Goal: Transaction & Acquisition: Purchase product/service

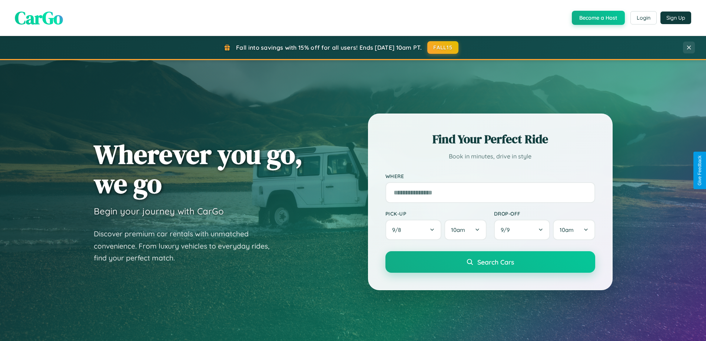
scroll to position [22, 0]
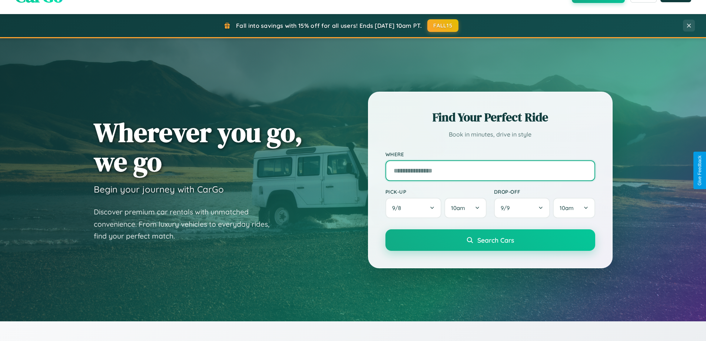
click at [490, 170] on input "text" at bounding box center [490, 170] width 210 height 21
type input "**********"
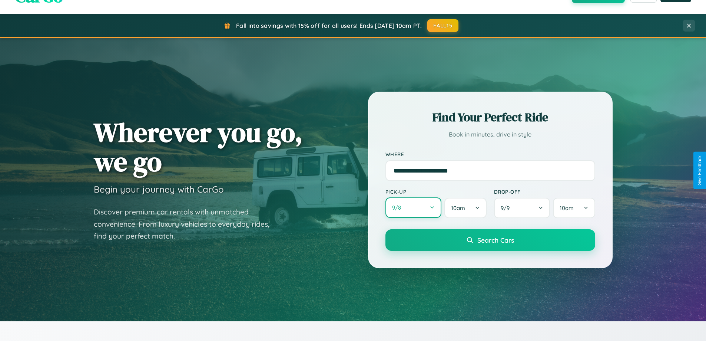
click at [413, 208] on button "9 / 8" at bounding box center [413, 207] width 56 height 20
select select "*"
select select "****"
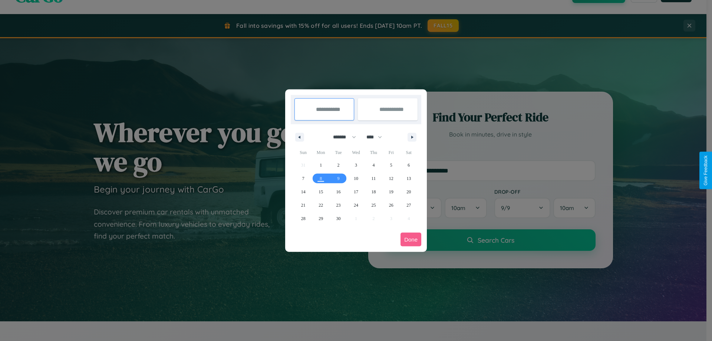
click at [341, 137] on select "******* ******** ***** ***** *** **** **** ****** ********* ******* ******** **…" at bounding box center [343, 137] width 32 height 12
select select "*"
click at [408, 165] on span "4" at bounding box center [408, 164] width 2 height 13
type input "**********"
click at [303, 178] on span "5" at bounding box center [303, 178] width 2 height 13
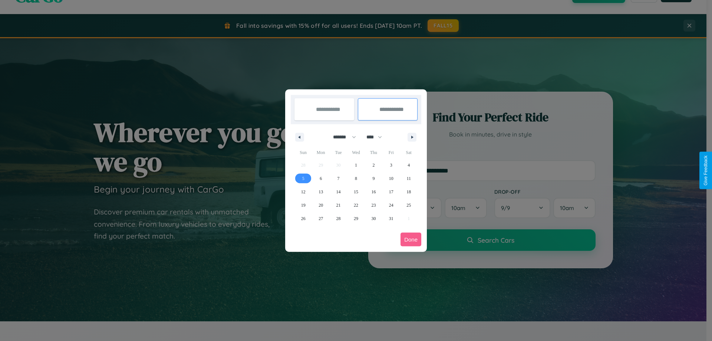
type input "**********"
click at [411, 239] on button "Done" at bounding box center [410, 239] width 21 height 14
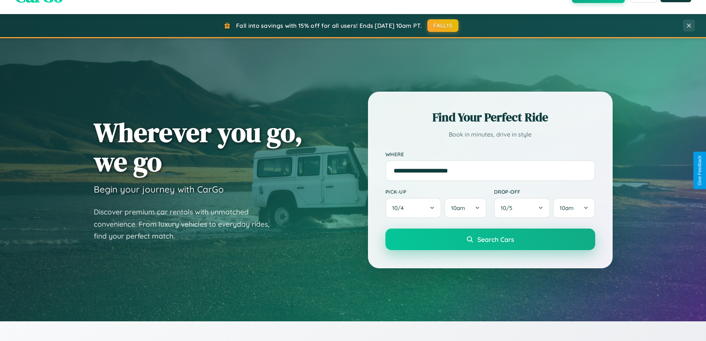
click at [490, 239] on span "Search Cars" at bounding box center [495, 239] width 37 height 8
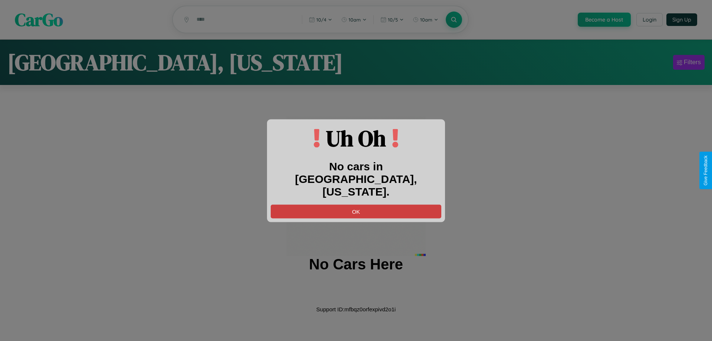
click at [356, 205] on button "OK" at bounding box center [356, 211] width 170 height 14
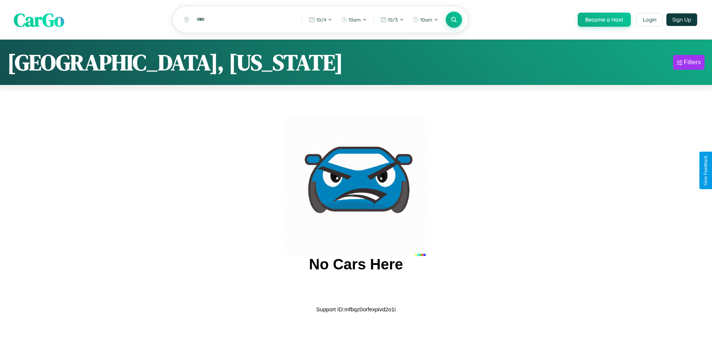
click at [39, 20] on span "CarGo" at bounding box center [39, 20] width 50 height 26
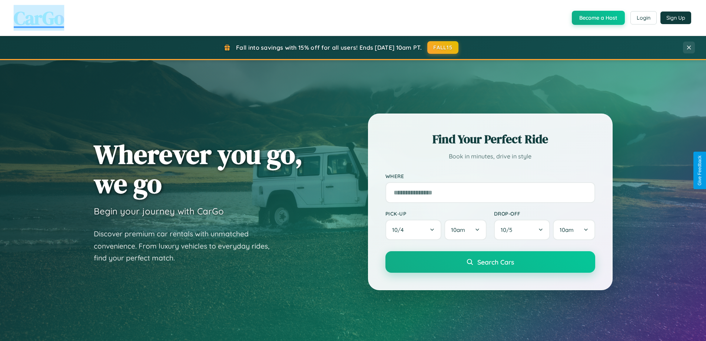
scroll to position [1191, 0]
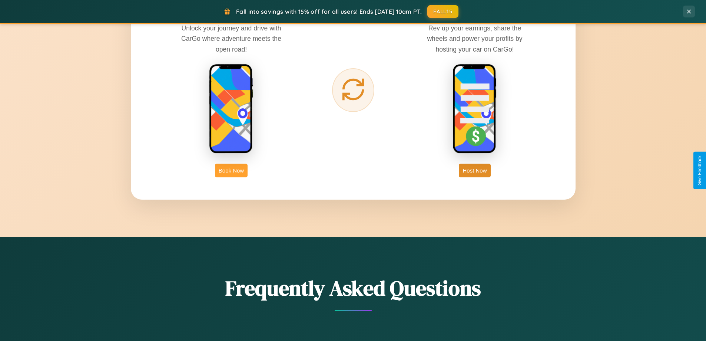
click at [231, 170] on button "Book Now" at bounding box center [231, 170] width 33 height 14
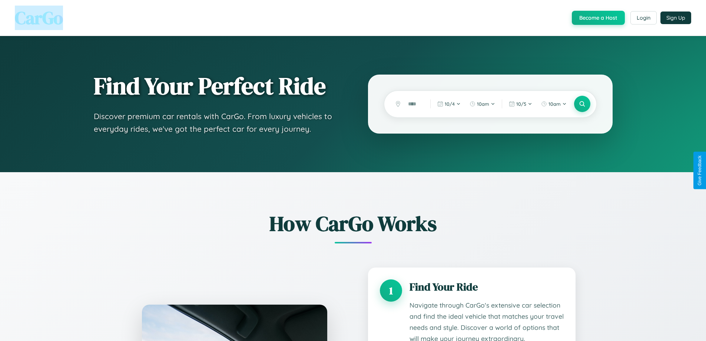
scroll to position [1303, 0]
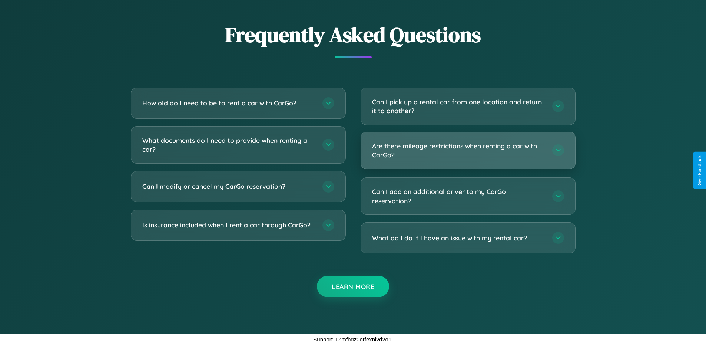
click at [468, 150] on h3 "Are there mileage restrictions when renting a car with CarGo?" at bounding box center [458, 150] width 173 height 18
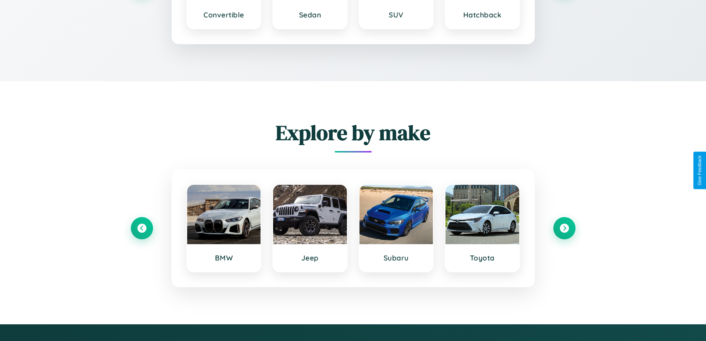
scroll to position [1087, 0]
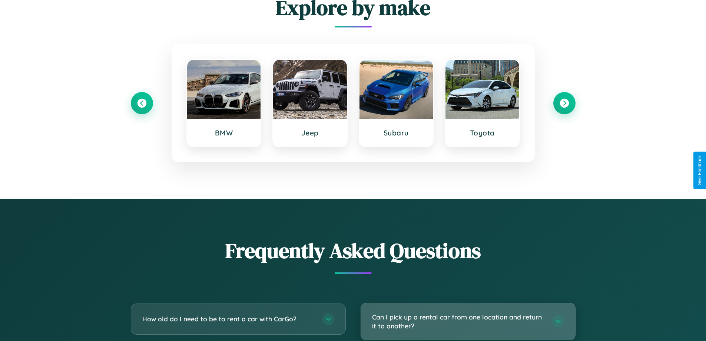
click at [468, 321] on h3 "Can I pick up a rental car from one location and return it to another?" at bounding box center [458, 321] width 173 height 18
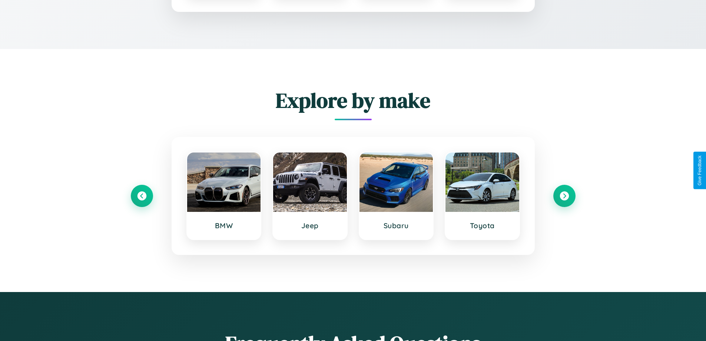
scroll to position [617, 0]
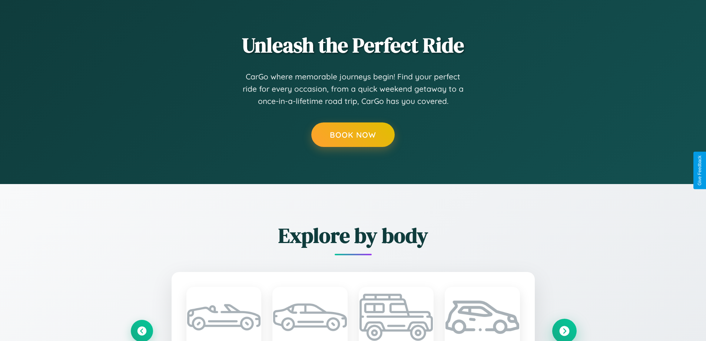
click at [564, 329] on icon at bounding box center [564, 330] width 10 height 10
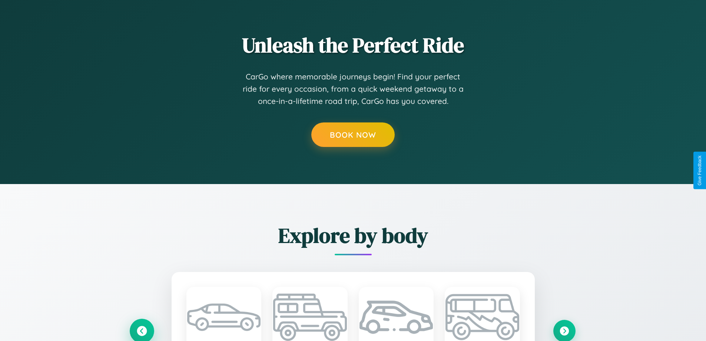
click at [142, 330] on icon at bounding box center [142, 330] width 12 height 12
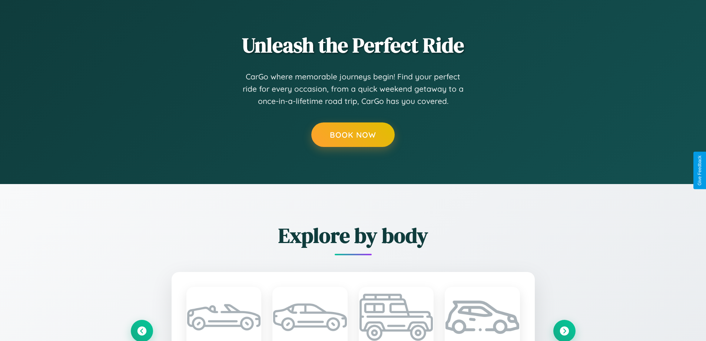
scroll to position [0, 0]
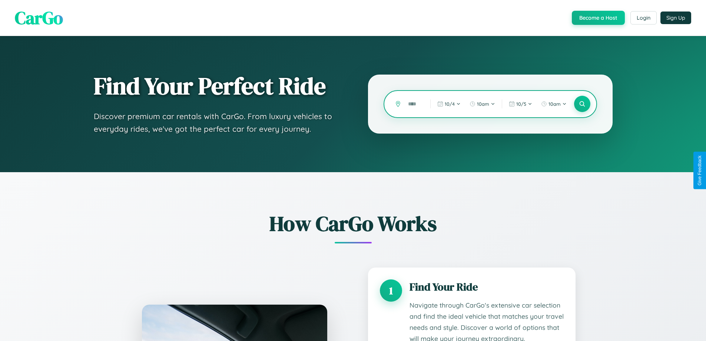
click at [414, 104] on input "text" at bounding box center [413, 103] width 19 height 13
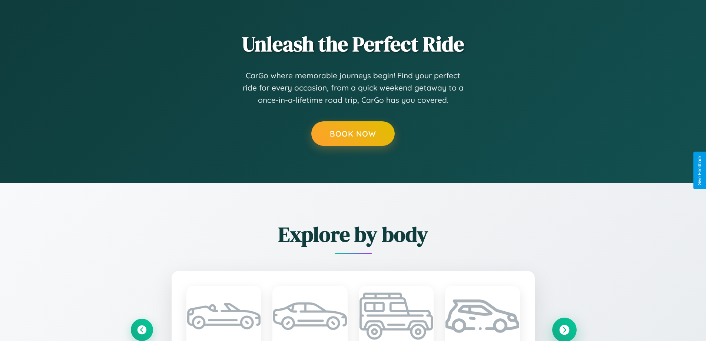
click at [564, 329] on icon at bounding box center [564, 329] width 10 height 10
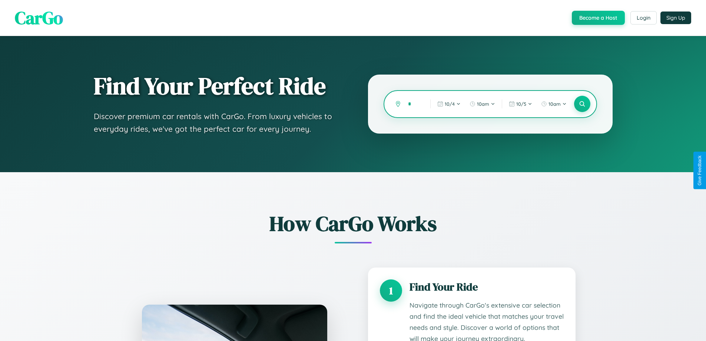
scroll to position [618, 0]
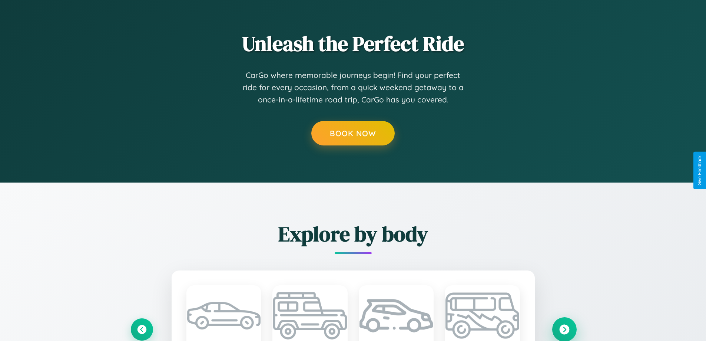
click at [564, 329] on icon at bounding box center [564, 329] width 10 height 10
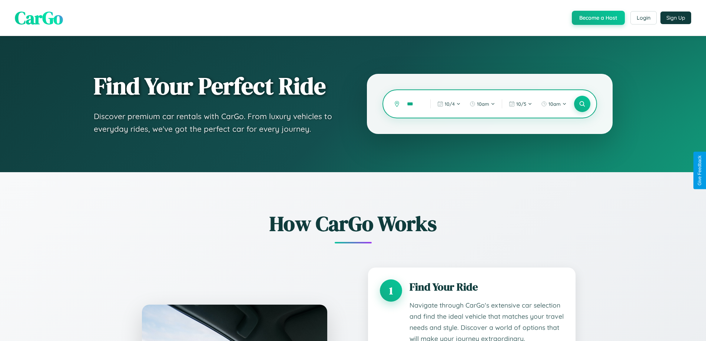
scroll to position [0, 0]
type input "*"
type input "**********"
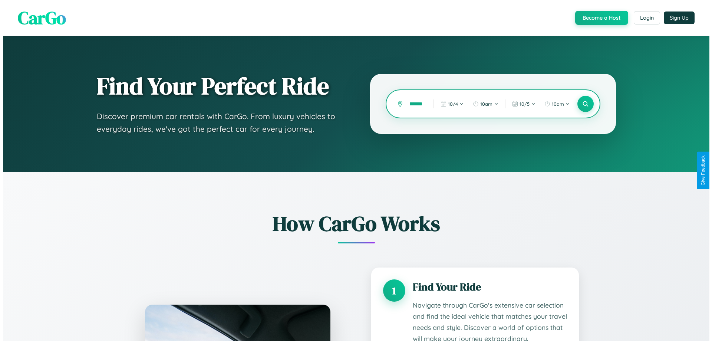
scroll to position [0, 17]
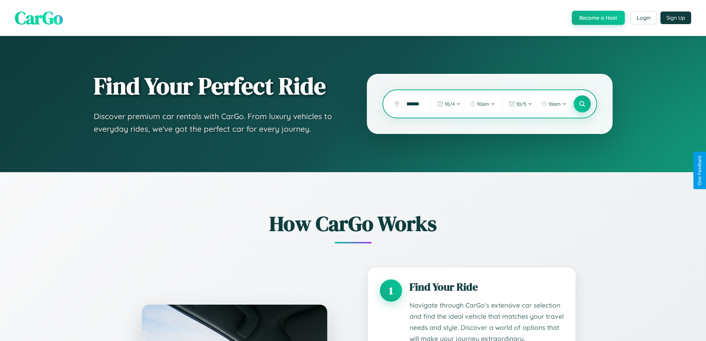
click at [582, 104] on icon at bounding box center [582, 103] width 7 height 7
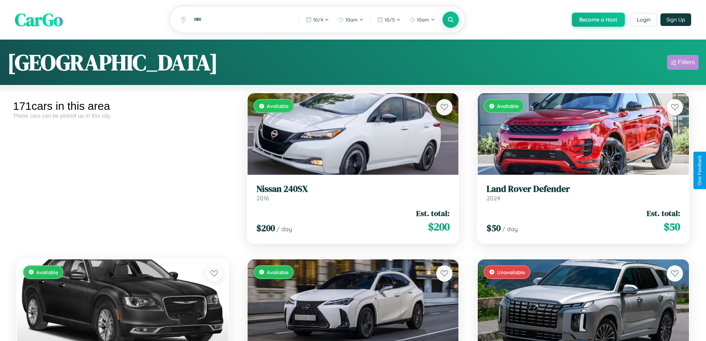
click at [683, 63] on div "Filters" at bounding box center [686, 62] width 17 height 7
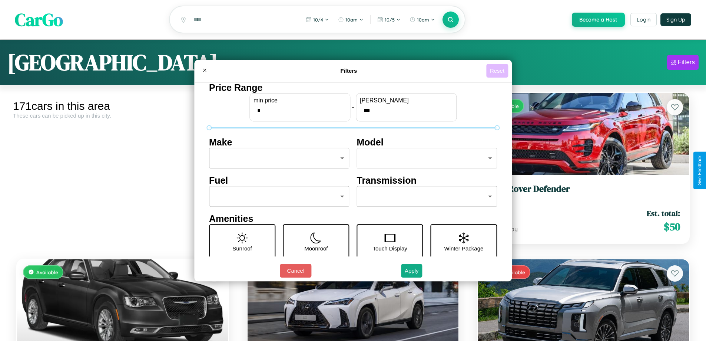
click at [498, 70] on button "Reset" at bounding box center [497, 71] width 22 height 14
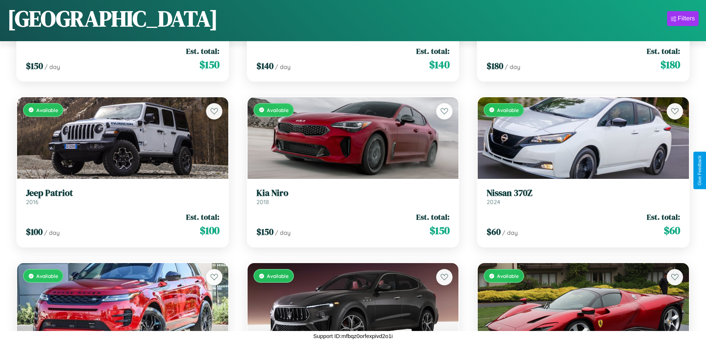
scroll to position [2428, 0]
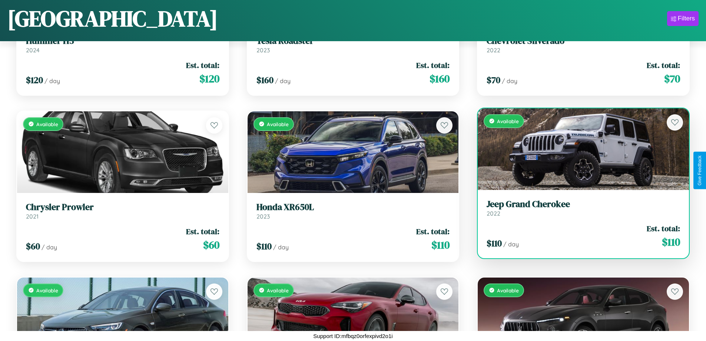
click at [579, 208] on h3 "Jeep Grand Cherokee" at bounding box center [583, 204] width 193 height 11
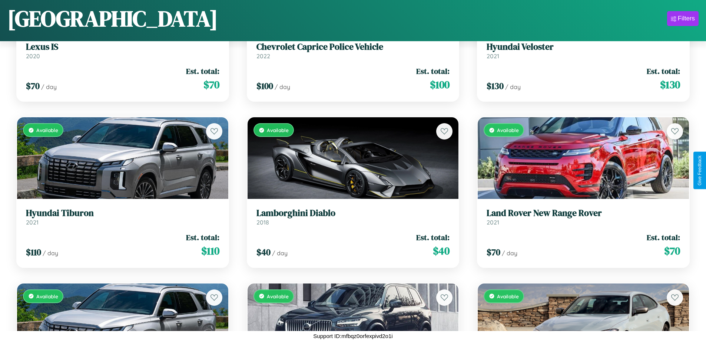
scroll to position [3423, 0]
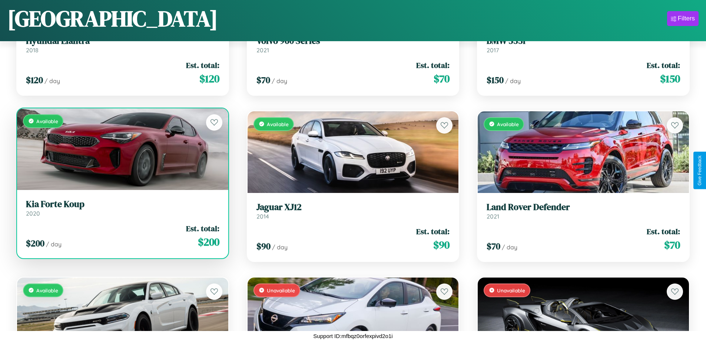
click at [122, 208] on h3 "Kia Forte Koup" at bounding box center [122, 204] width 193 height 11
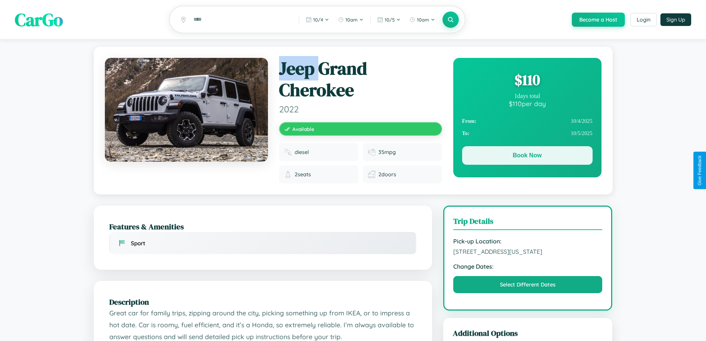
click at [527, 156] on button "Book Now" at bounding box center [527, 155] width 130 height 19
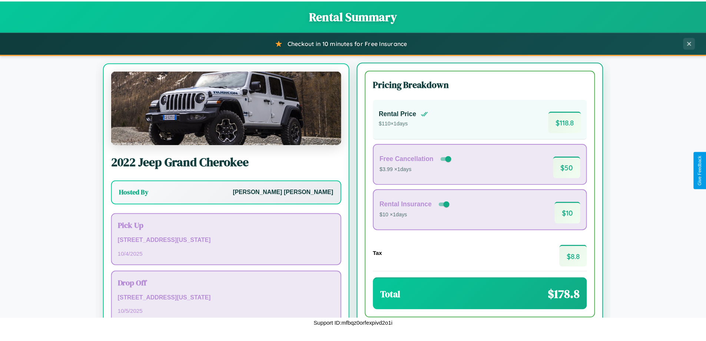
scroll to position [34, 0]
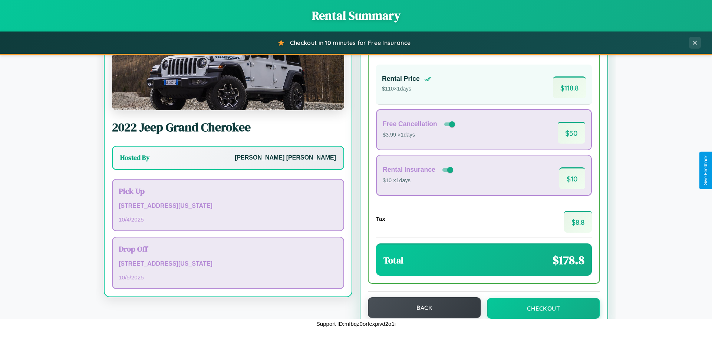
click at [421, 307] on button "Back" at bounding box center [424, 307] width 113 height 21
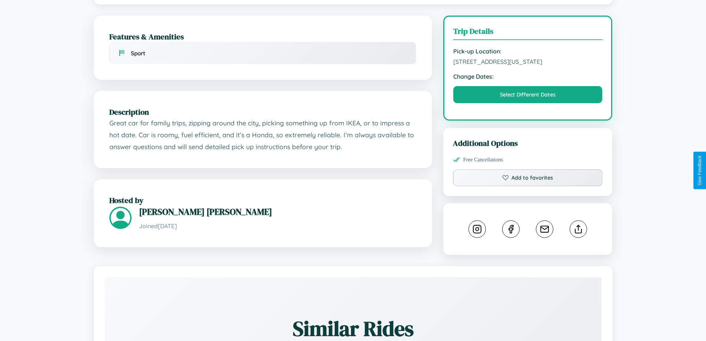
scroll to position [257, 0]
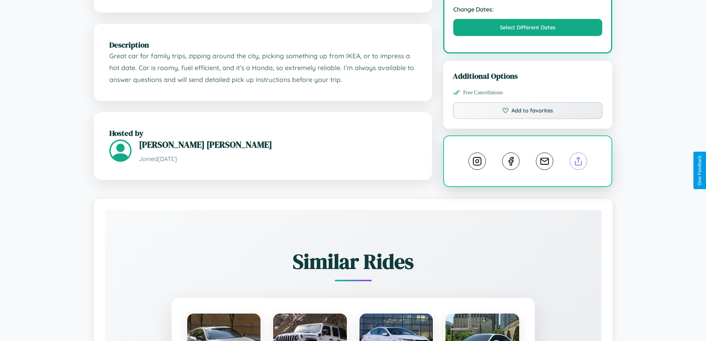
click at [579, 162] on line at bounding box center [579, 159] width 0 height 5
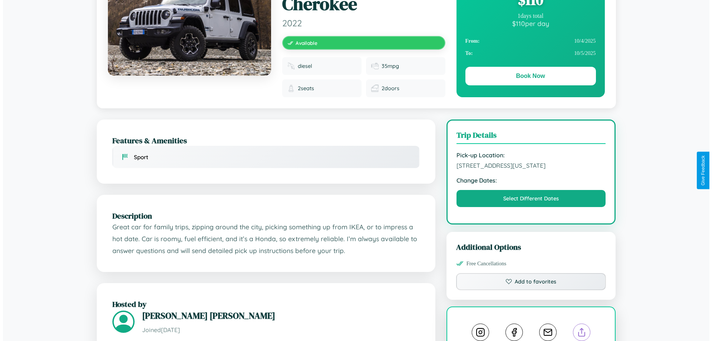
scroll to position [0, 0]
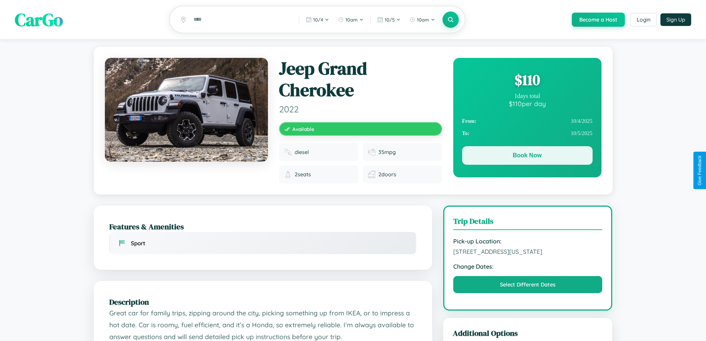
click at [527, 157] on button "Book Now" at bounding box center [527, 155] width 130 height 19
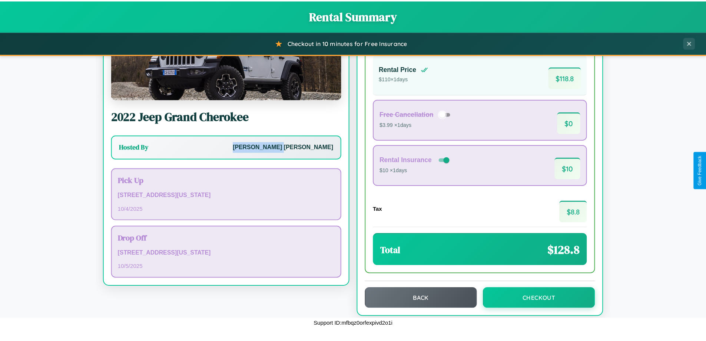
scroll to position [51, 0]
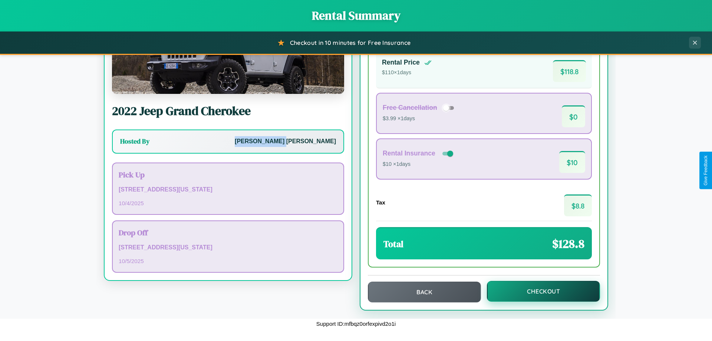
click at [538, 291] on button "Checkout" at bounding box center [543, 291] width 113 height 21
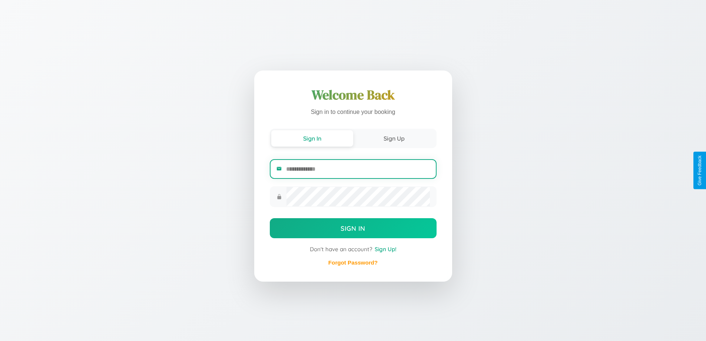
click at [358, 169] on input "email" at bounding box center [357, 169] width 143 height 18
type input "**********"
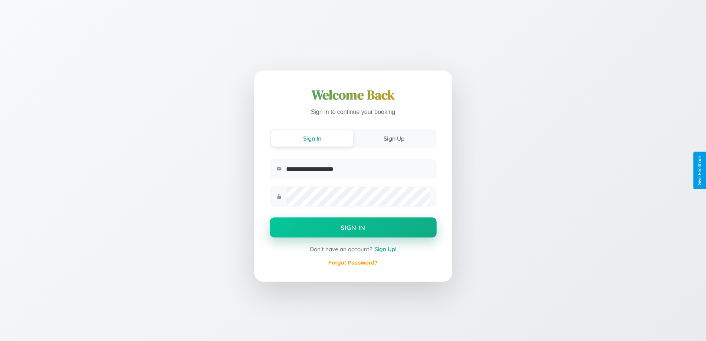
click at [353, 228] on button "Sign In" at bounding box center [353, 227] width 167 height 20
